Goal: Transaction & Acquisition: Purchase product/service

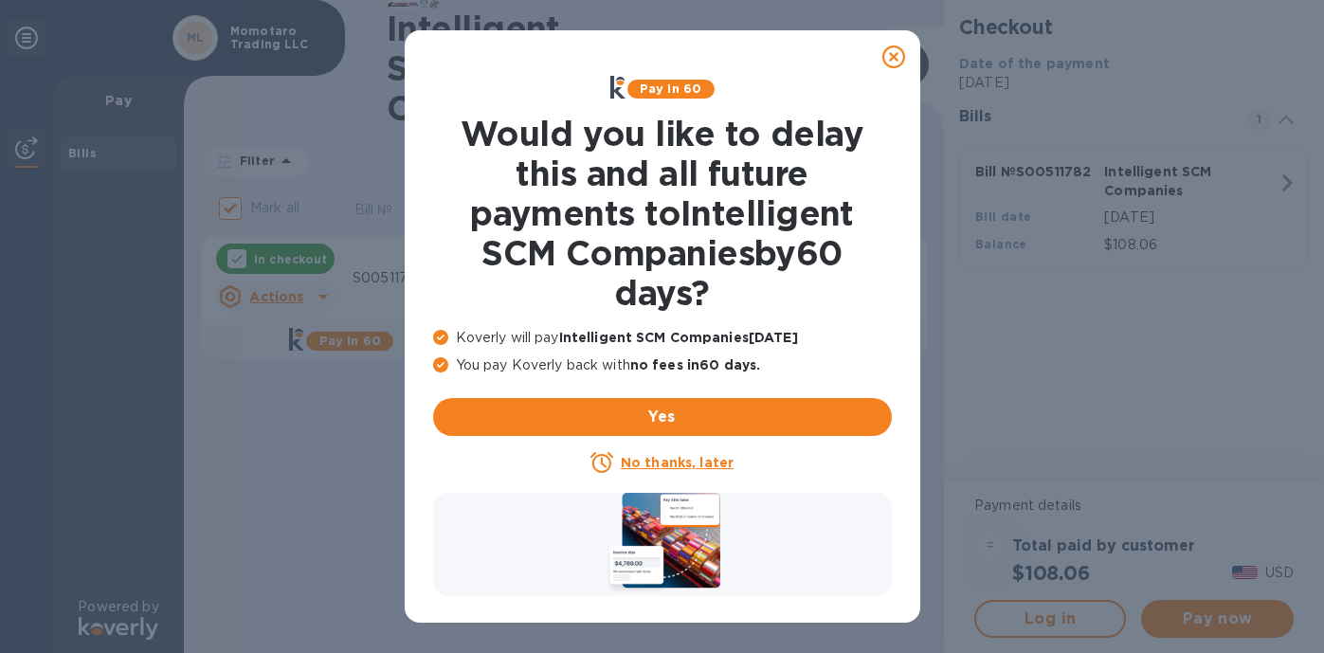
click at [897, 53] on icon at bounding box center [893, 56] width 23 height 23
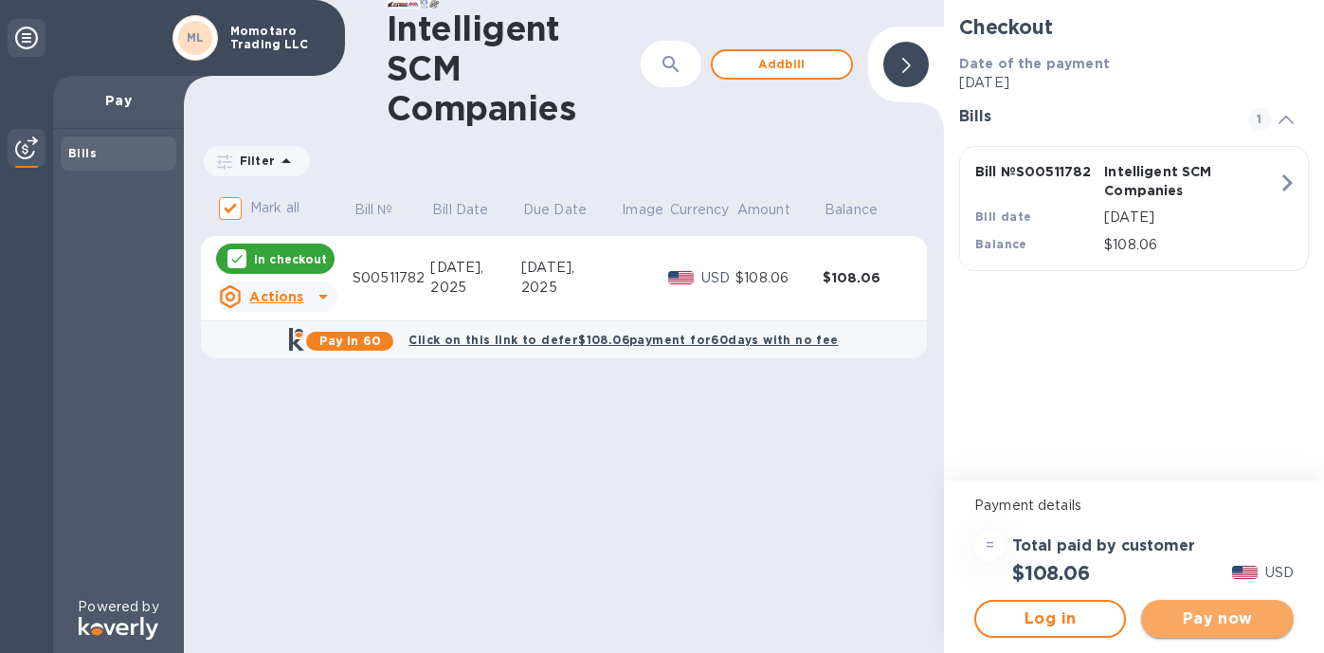
click at [1212, 616] on span "Pay now" at bounding box center [1216, 619] width 121 height 23
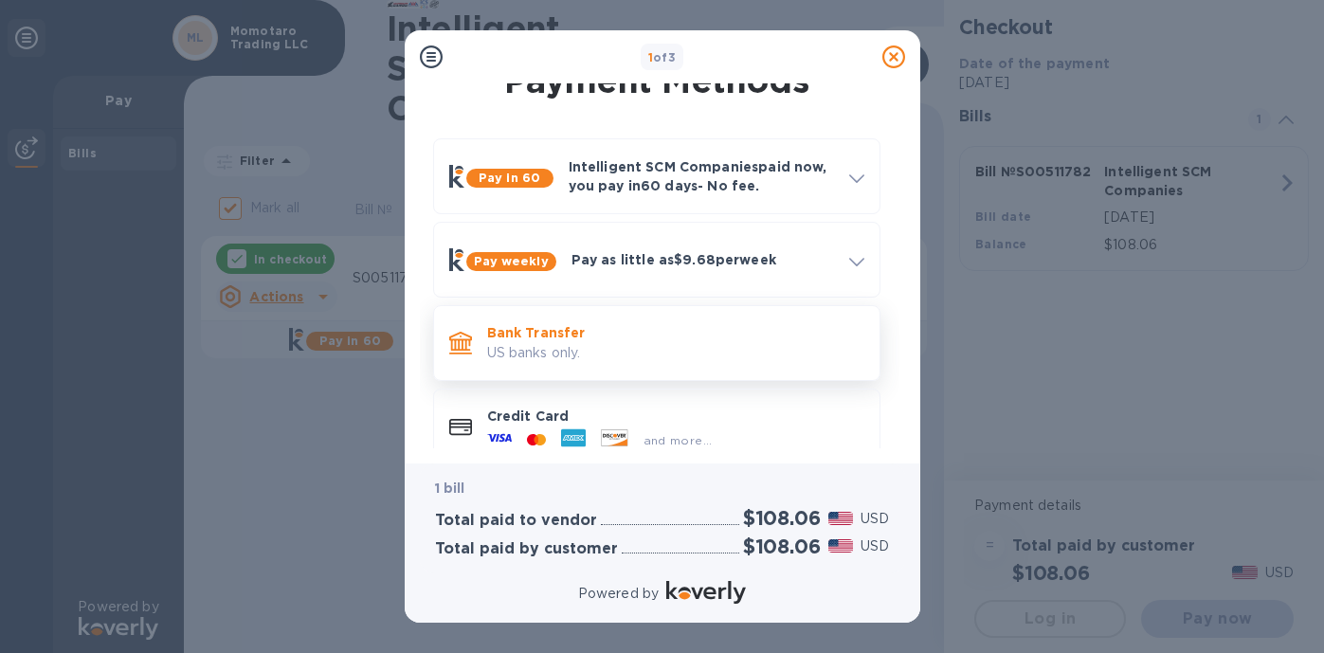
scroll to position [57, 0]
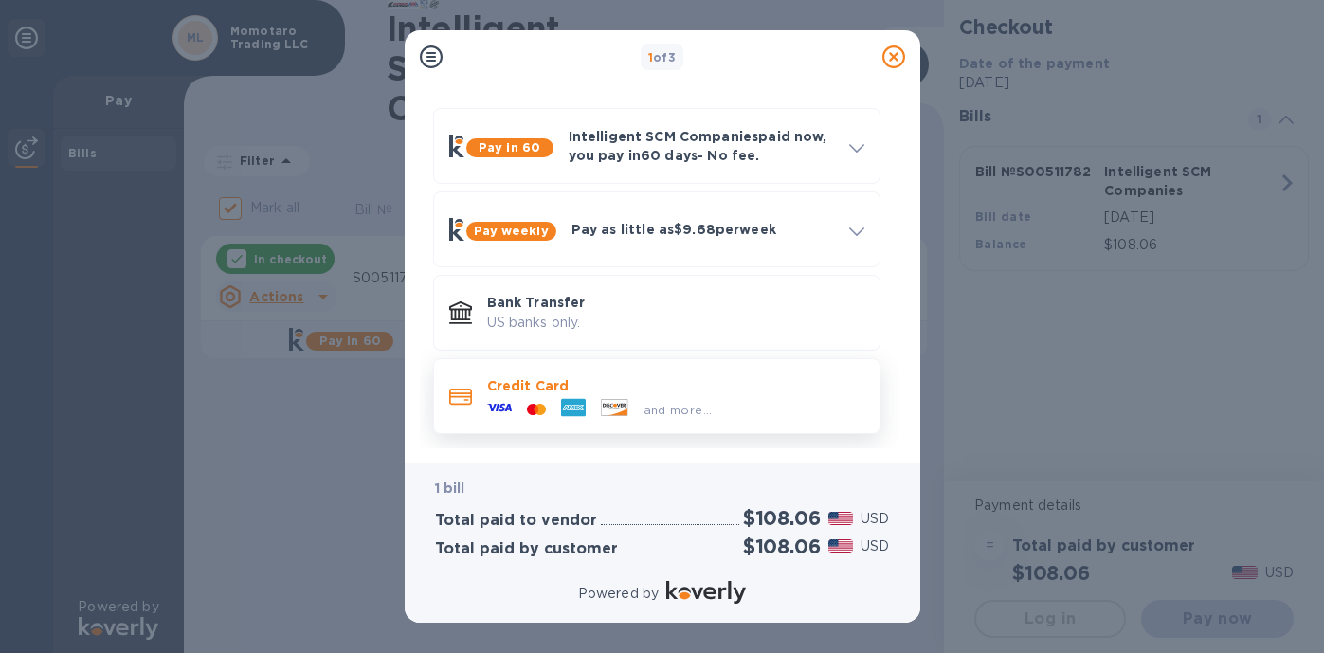
click at [739, 408] on div "and more..." at bounding box center [675, 405] width 377 height 21
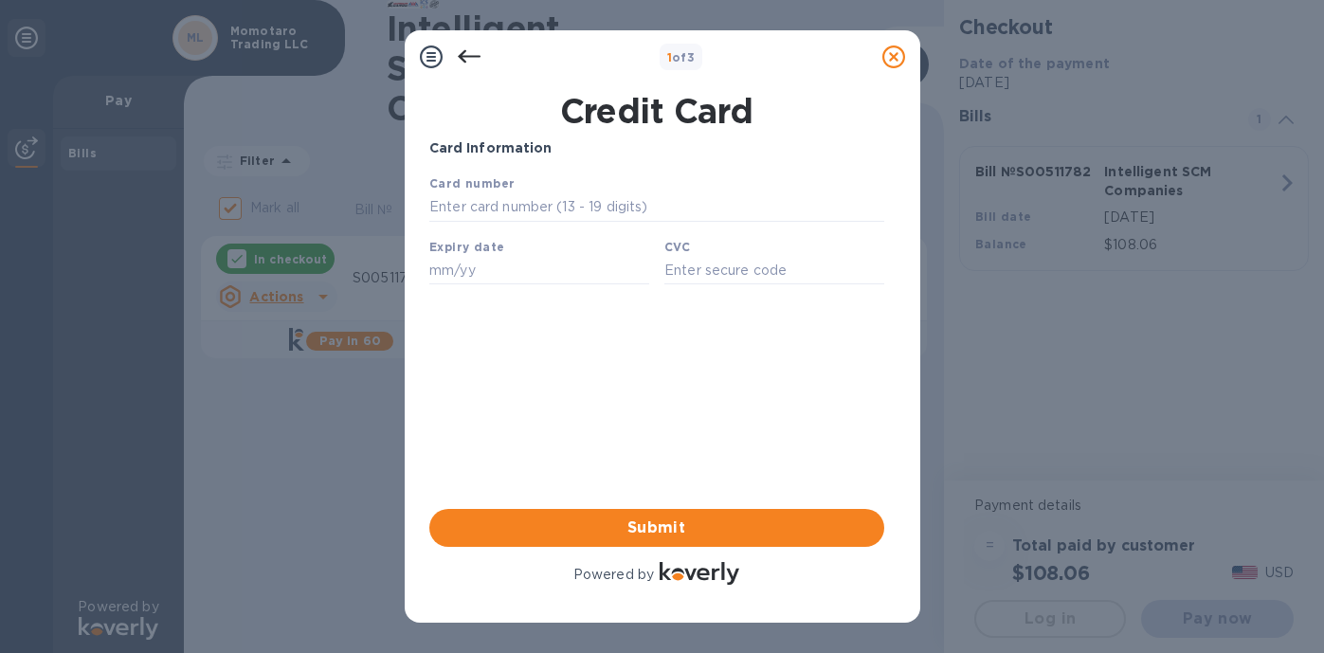
scroll to position [0, 0]
click at [620, 210] on input "text" at bounding box center [655, 207] width 455 height 28
type input "[CREDIT_CARD_NUMBER]"
click at [602, 263] on input "text" at bounding box center [538, 270] width 220 height 28
type input "05/29"
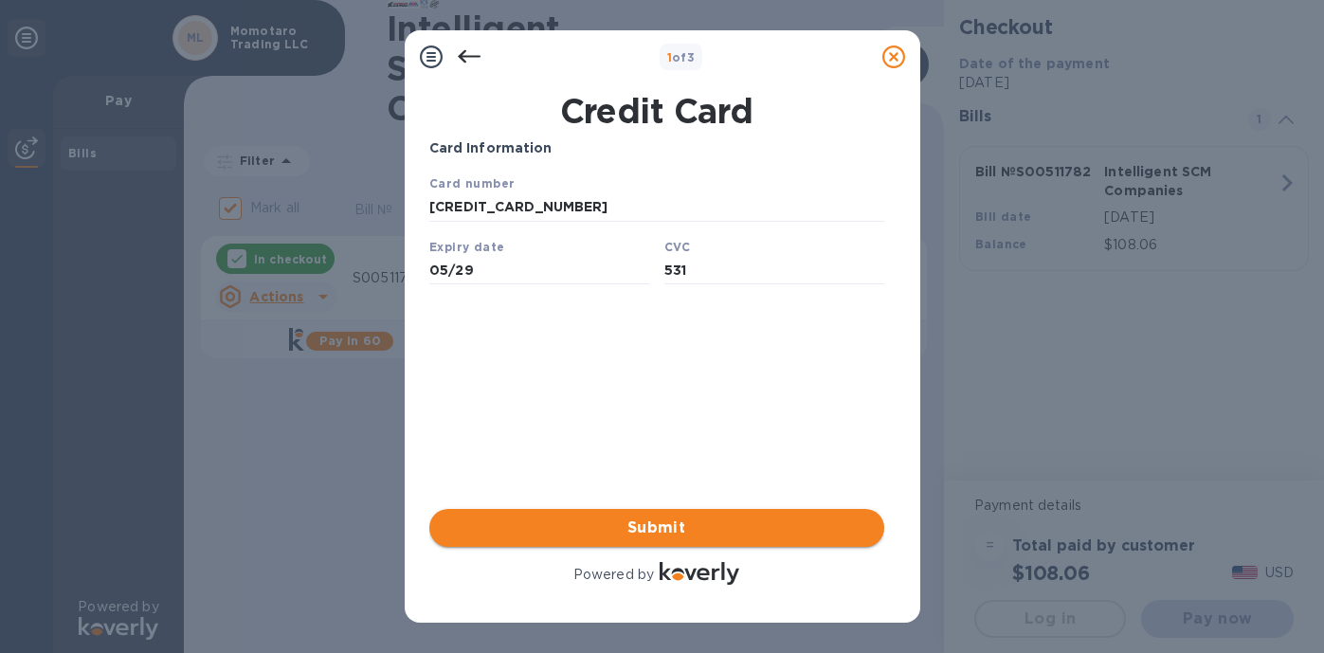
type input "531"
click at [680, 526] on span "Submit" at bounding box center [656, 528] width 425 height 23
